Goal: Transaction & Acquisition: Purchase product/service

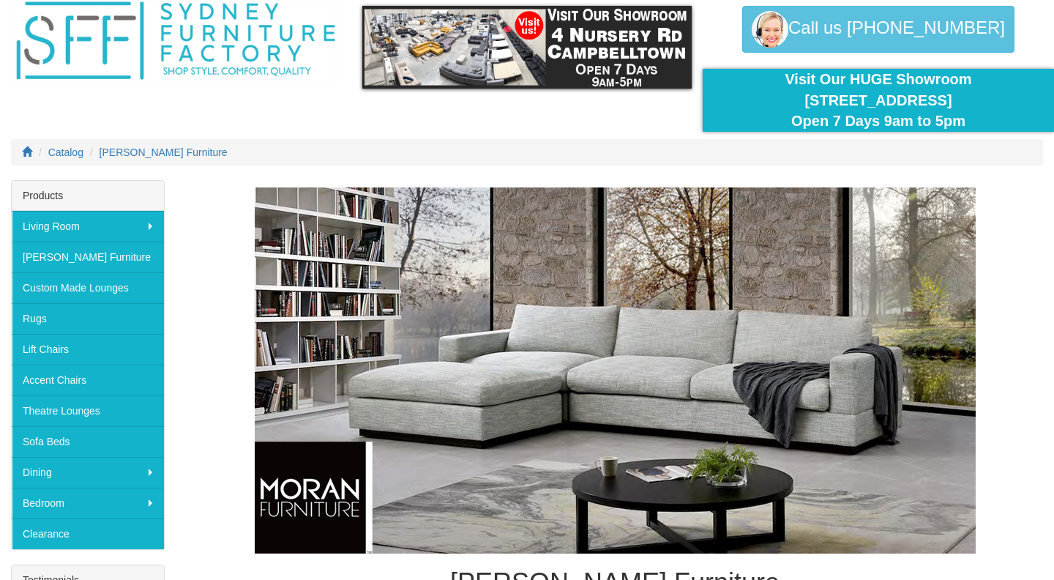
scroll to position [61, 0]
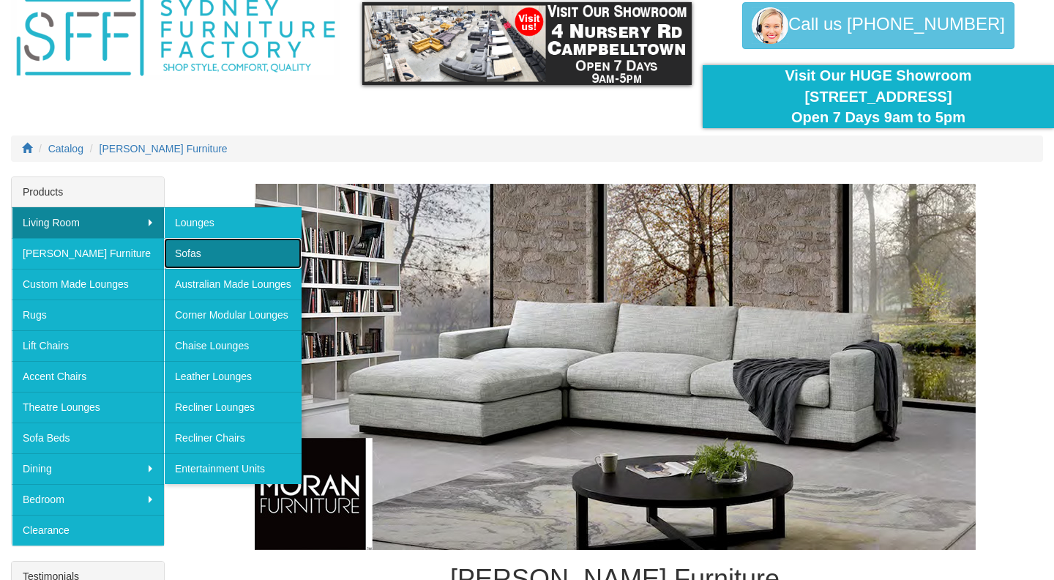
click at [191, 250] on link "Sofas" at bounding box center [233, 253] width 138 height 31
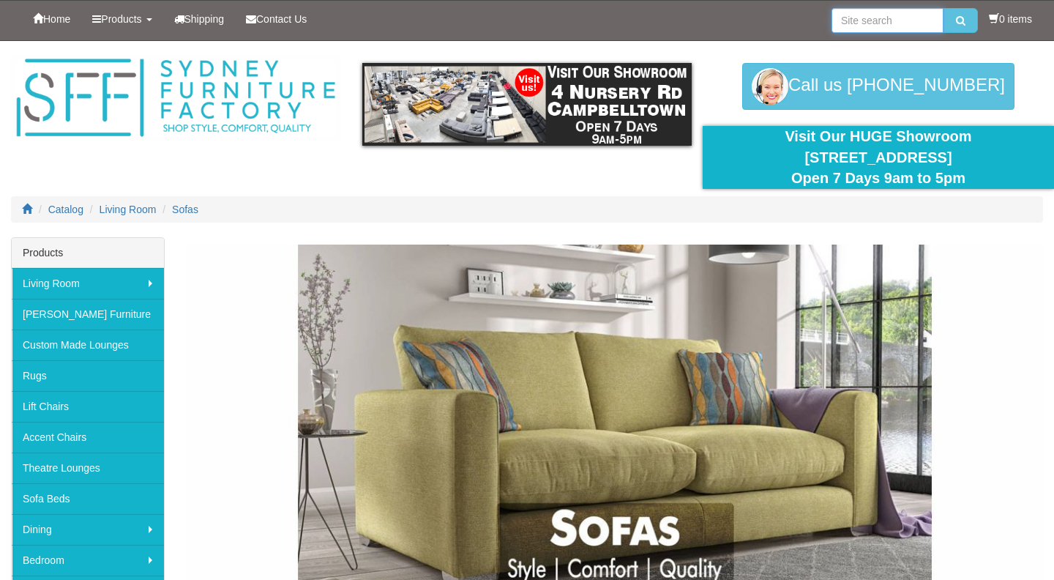
click at [861, 17] on input "search" at bounding box center [887, 20] width 112 height 25
type input "chesterfield"
click at [943, 8] on button "submit" at bounding box center [960, 20] width 34 height 25
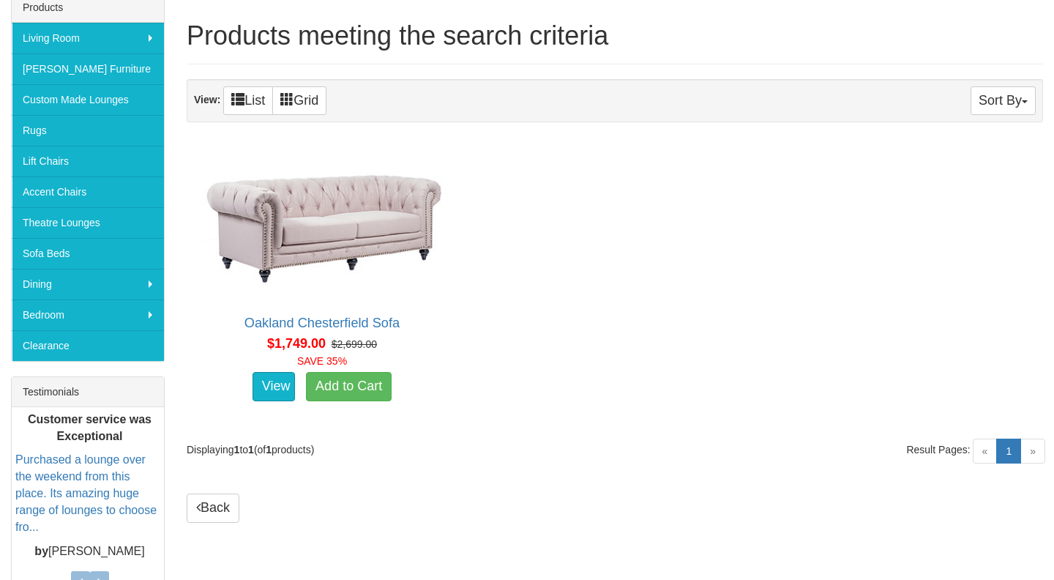
scroll to position [220, 0]
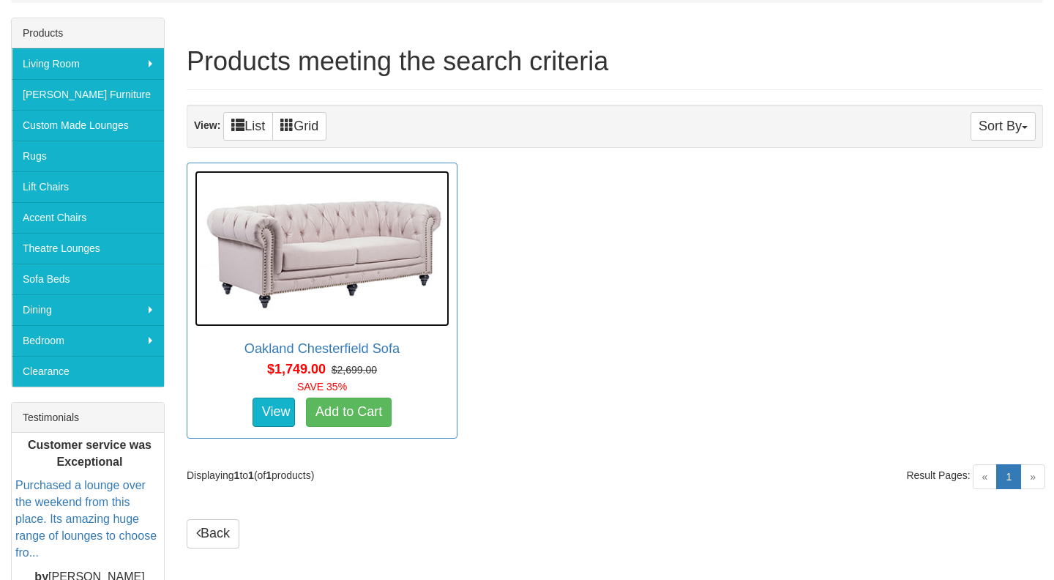
click at [360, 266] on img at bounding box center [322, 249] width 255 height 156
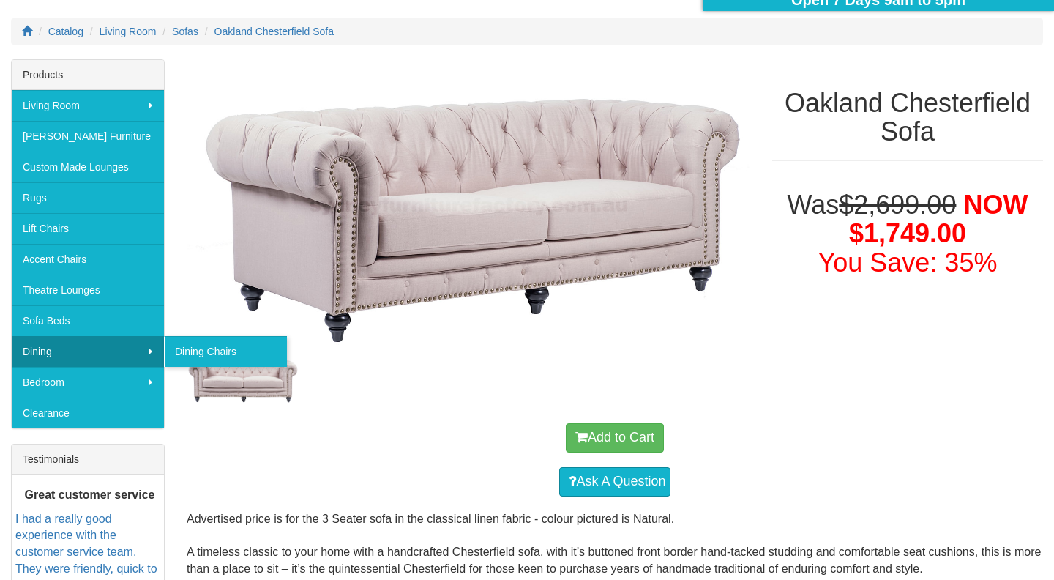
scroll to position [181, 0]
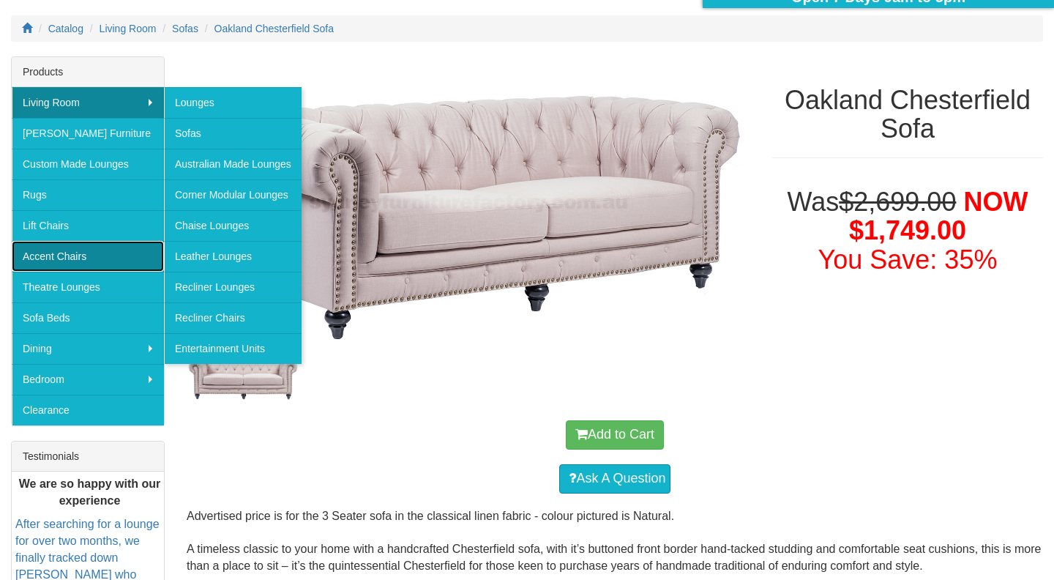
click at [78, 255] on link "Accent Chairs" at bounding box center [88, 256] width 152 height 31
